Goal: Information Seeking & Learning: Learn about a topic

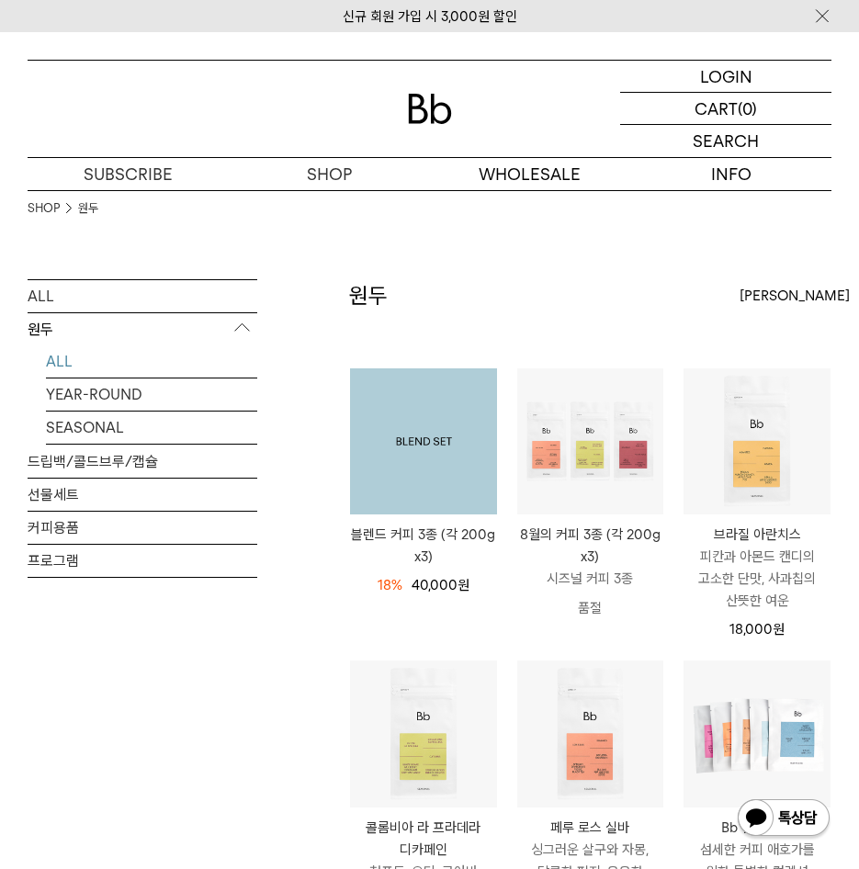
click at [410, 483] on img at bounding box center [423, 442] width 147 height 147
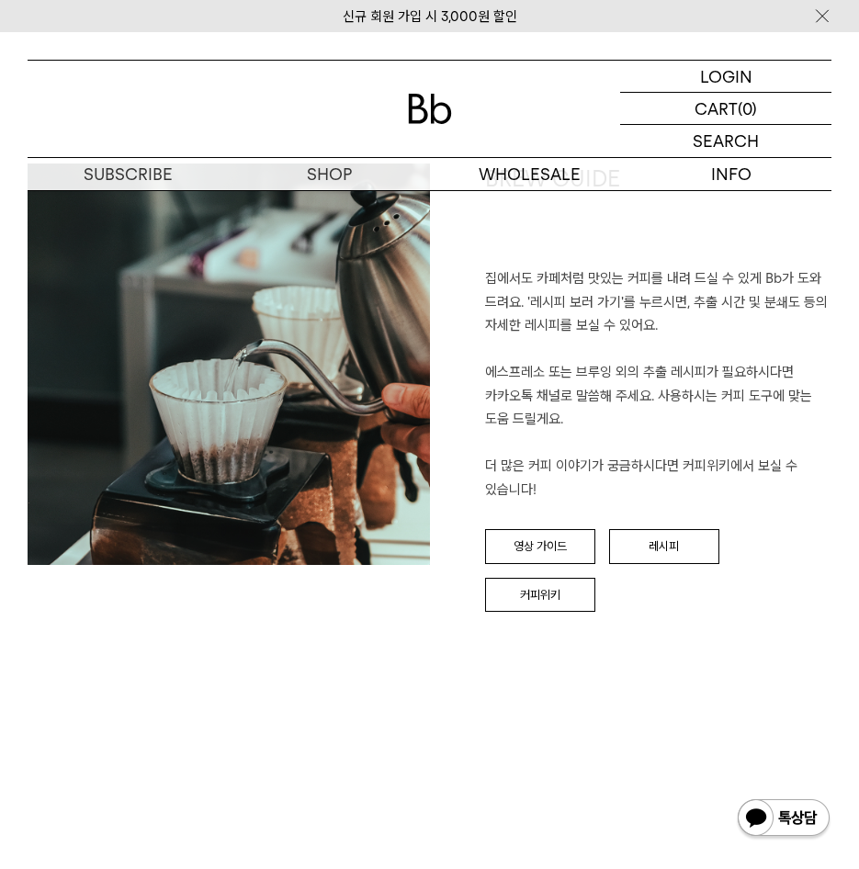
scroll to position [3493, 0]
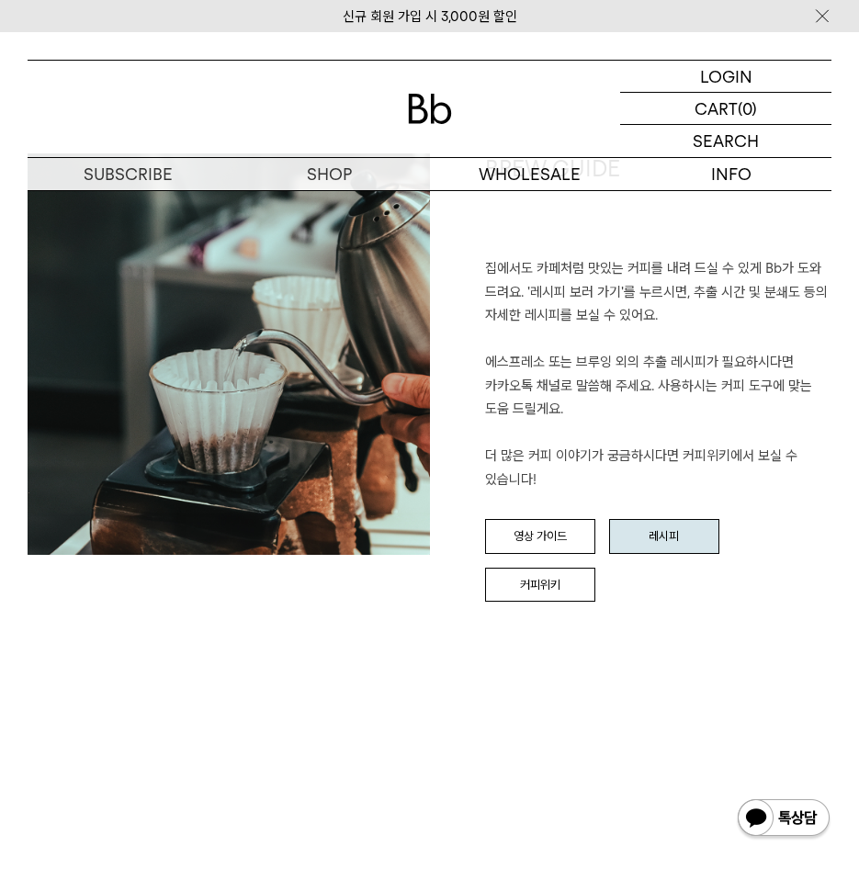
click at [665, 526] on link "레시피" at bounding box center [664, 536] width 110 height 35
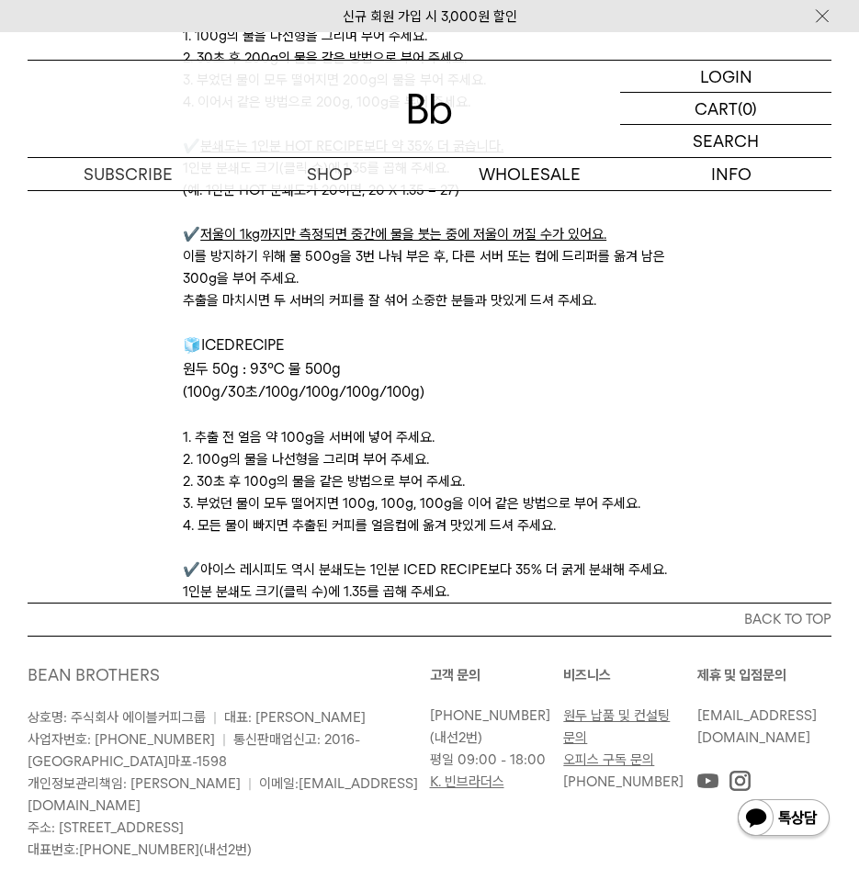
scroll to position [5068, 0]
